Goal: Transaction & Acquisition: Purchase product/service

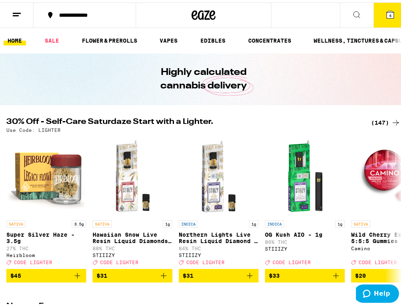
click at [389, 11] on span "4" at bounding box center [390, 13] width 2 height 5
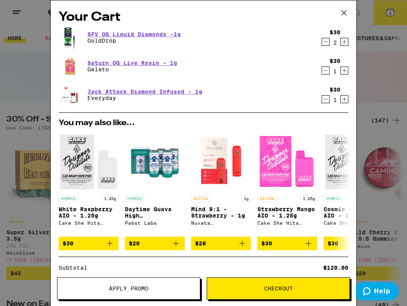
click at [149, 290] on span "Apply Promo" at bounding box center [128, 289] width 142 height 6
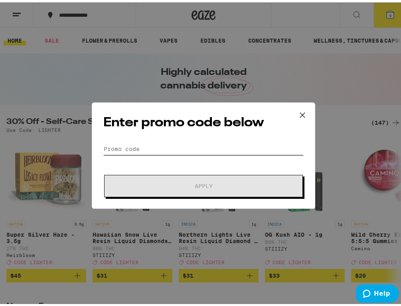
click at [173, 147] on input "Promo Code" at bounding box center [203, 147] width 200 height 12
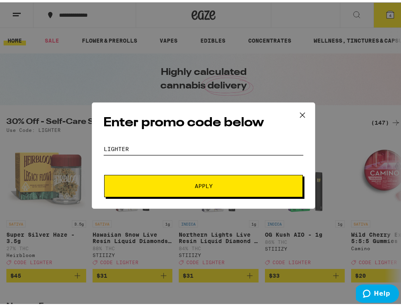
type input "LIGHTER"
drag, startPoint x: 183, startPoint y: 176, endPoint x: 184, endPoint y: 190, distance: 13.6
click at [184, 176] on button "Apply" at bounding box center [203, 184] width 198 height 22
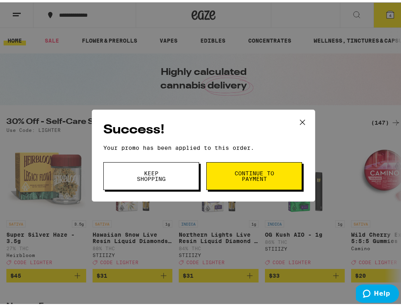
click at [272, 183] on button "Continue to payment" at bounding box center [254, 174] width 96 height 28
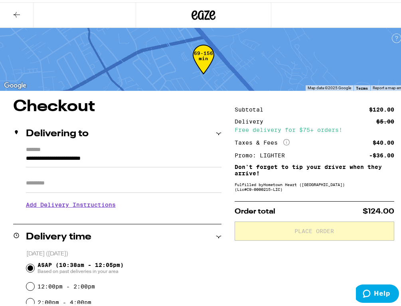
click at [67, 181] on input "Apt/Suite" at bounding box center [123, 180] width 195 height 19
type input "*******"
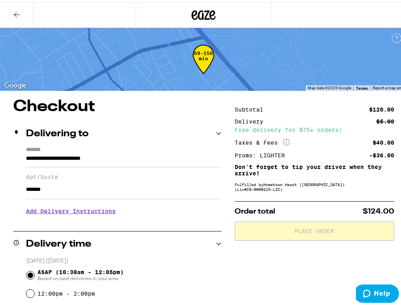
scroll to position [263, 0]
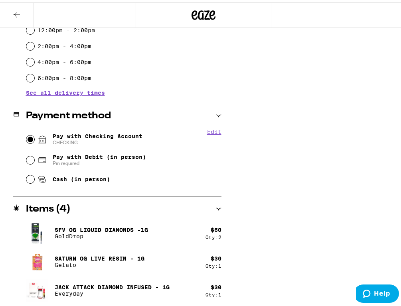
click at [26, 138] on input "Pay with Checking Account CHECKING" at bounding box center [30, 137] width 8 height 8
radio input "true"
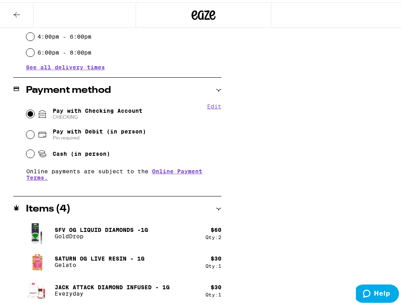
scroll to position [0, 0]
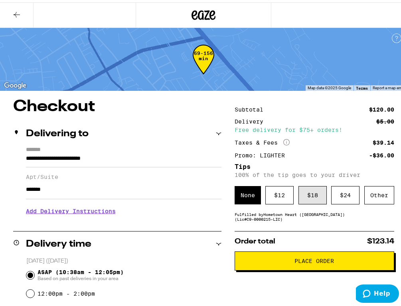
drag, startPoint x: 295, startPoint y: 197, endPoint x: 297, endPoint y: 200, distance: 4.3
click at [298, 198] on div "$ 18" at bounding box center [312, 193] width 28 height 18
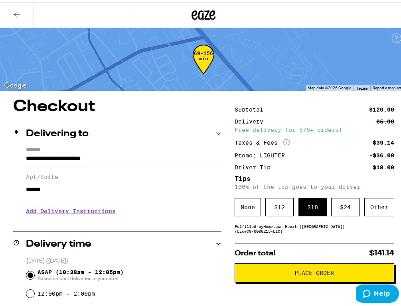
click at [91, 213] on h3 "Add Delivery Instructions" at bounding box center [123, 209] width 195 height 18
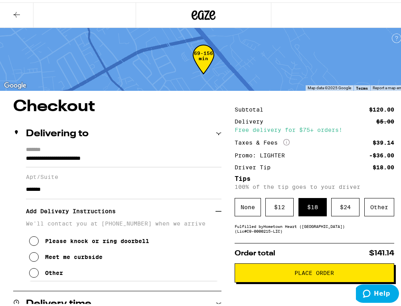
click at [33, 272] on icon at bounding box center [34, 271] width 10 height 10
click at [79, 297] on textarea "Enter any other delivery instructions you want driver to know" at bounding box center [124, 297] width 190 height 37
type textarea "p"
click at [68, 293] on textarea "Callbox onpillar" at bounding box center [124, 297] width 190 height 37
click at [98, 295] on textarea "Callbox on pillar" at bounding box center [124, 297] width 190 height 37
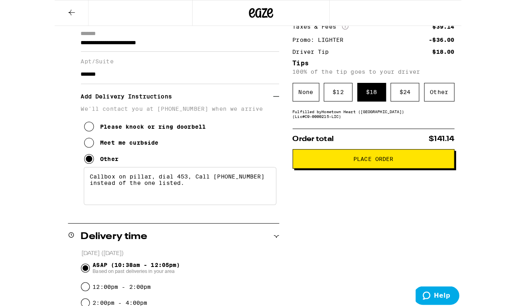
scroll to position [118, 0]
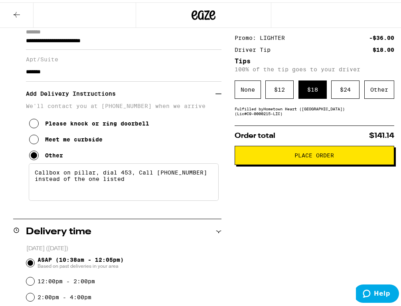
click at [196, 176] on textarea "Callbox on pillar, dial 453, Call 6283586888 instead of the one listed" at bounding box center [124, 179] width 190 height 37
drag, startPoint x: 198, startPoint y: 174, endPoint x: 202, endPoint y: 176, distance: 4.3
click at [199, 174] on textarea "Callbox on pillar, dial 453, Call 6283586888 instead of the one listed" at bounding box center [124, 179] width 190 height 37
click at [143, 187] on textarea "Callbox on pillar, dial 453, Call 628358688 instead of the one listed" at bounding box center [124, 179] width 190 height 37
click at [191, 175] on textarea "Callbox on pillar, dial 453, Call 628358688 instead of the one listed" at bounding box center [124, 179] width 190 height 37
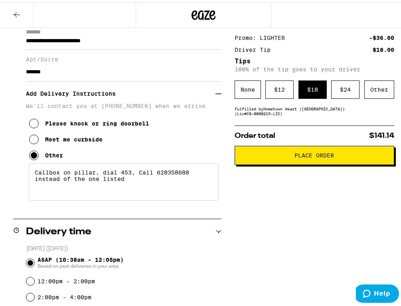
drag, startPoint x: 188, startPoint y: 172, endPoint x: 215, endPoint y: 180, distance: 27.9
click at [188, 173] on textarea "Callbox on pillar, dial 453, Call 628358688 instead of the one listed" at bounding box center [124, 179] width 190 height 37
click at [130, 180] on textarea "Callbox on pillar, dial 453, Call 6283586888 instead of the one listed" at bounding box center [124, 179] width 190 height 37
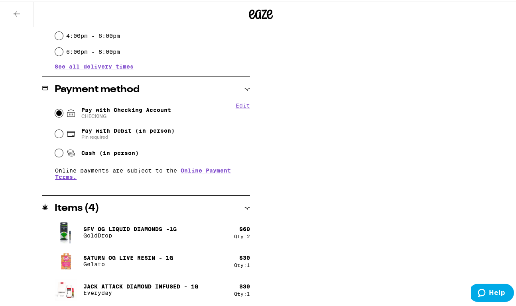
scroll to position [0, 0]
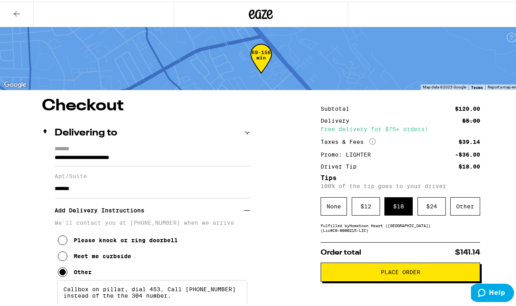
type textarea "Callbox on pillar, dial 453, Call 6283586888 instead of the the 304 number."
click at [385, 278] on button "Place Order" at bounding box center [399, 270] width 159 height 19
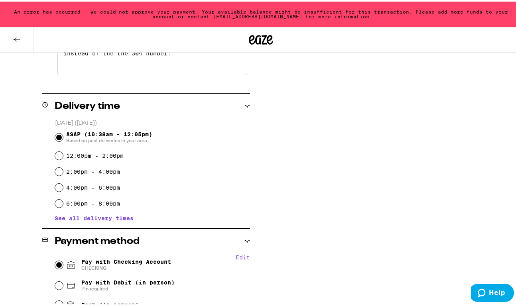
scroll to position [420, 0]
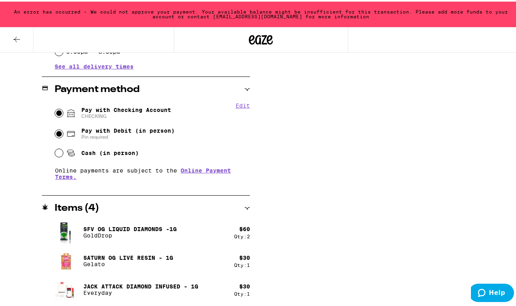
click at [58, 132] on input "Pay with Debit (in person) Pin required" at bounding box center [59, 132] width 8 height 8
radio input "true"
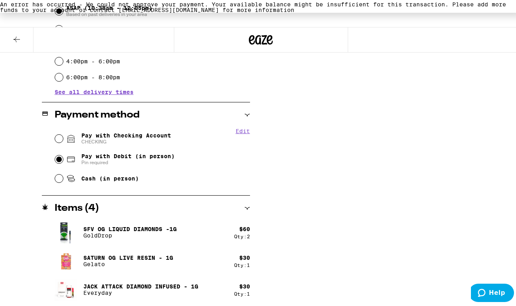
scroll to position [394, 0]
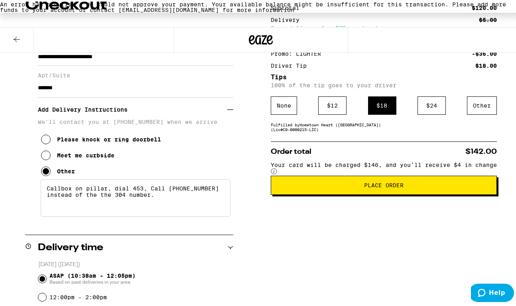
click at [399, 191] on button "Place Order" at bounding box center [384, 183] width 226 height 19
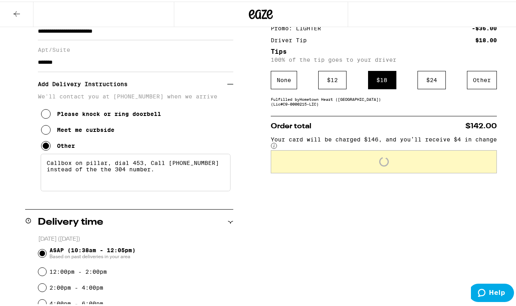
scroll to position [101, 0]
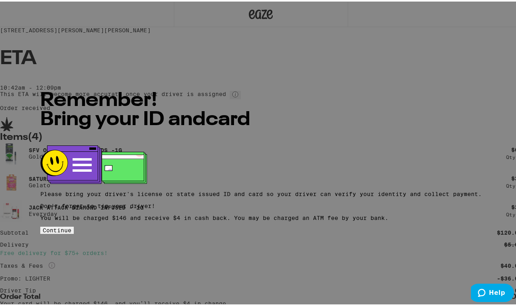
click at [71, 229] on span "Continue" at bounding box center [57, 229] width 29 height 6
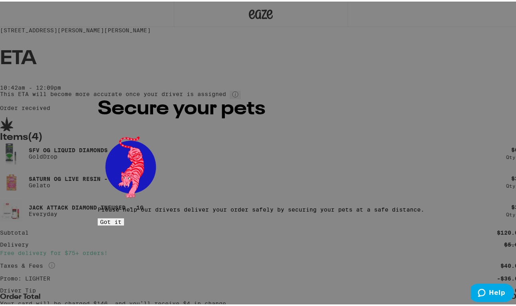
click at [124, 217] on button "Got it" at bounding box center [111, 220] width 26 height 7
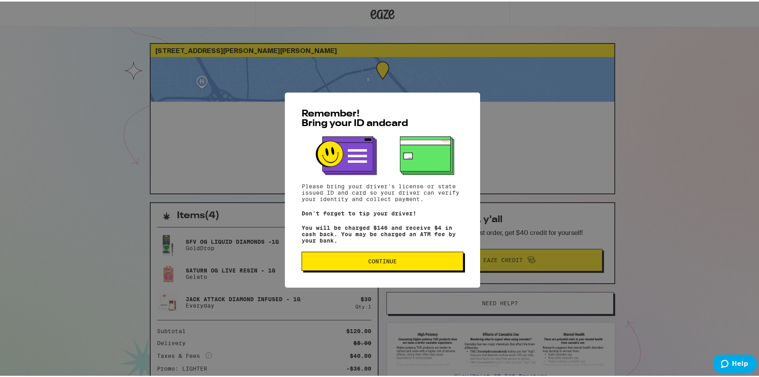
click at [369, 267] on button "Continue" at bounding box center [383, 259] width 162 height 19
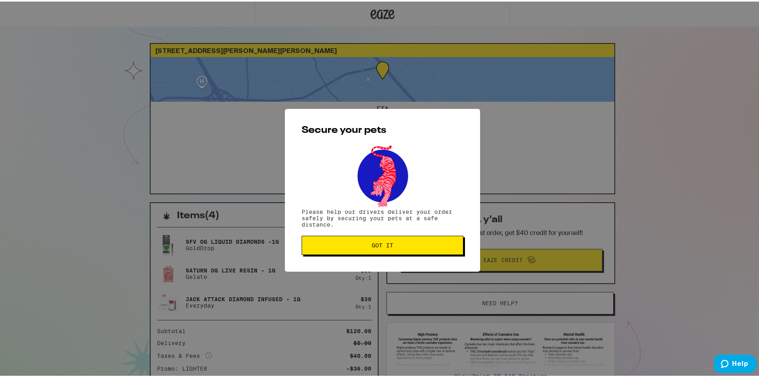
click at [358, 245] on span "Got it" at bounding box center [382, 244] width 148 height 6
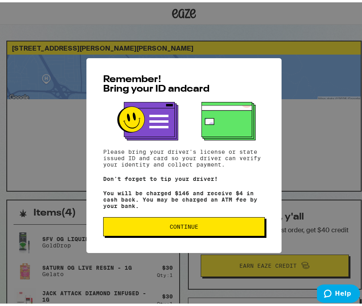
click at [193, 225] on span "Continue" at bounding box center [184, 225] width 29 height 6
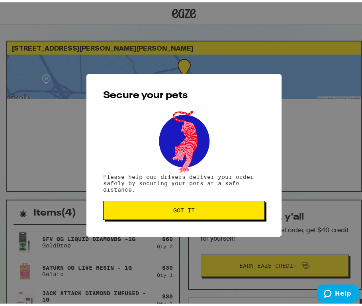
click at [195, 214] on button "Got it" at bounding box center [184, 207] width 162 height 19
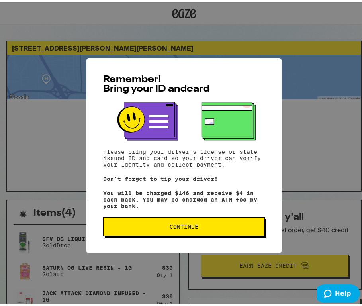
click at [186, 234] on button "Continue" at bounding box center [184, 224] width 162 height 19
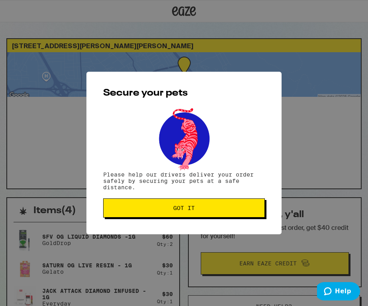
click at [188, 223] on div "Secure your pets Please help our drivers deliver your order safely by securing …" at bounding box center [183, 153] width 195 height 163
click at [185, 206] on span "Got it" at bounding box center [184, 208] width 22 height 6
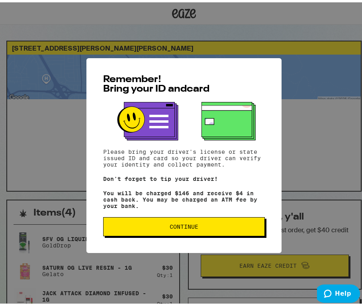
click at [170, 227] on span "Continue" at bounding box center [184, 225] width 29 height 6
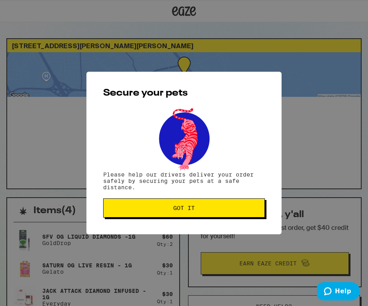
click at [169, 230] on div "Secure your pets Please help our drivers deliver your order safely by securing …" at bounding box center [183, 153] width 195 height 163
click at [162, 214] on button "Got it" at bounding box center [184, 207] width 162 height 19
